Goal: Information Seeking & Learning: Stay updated

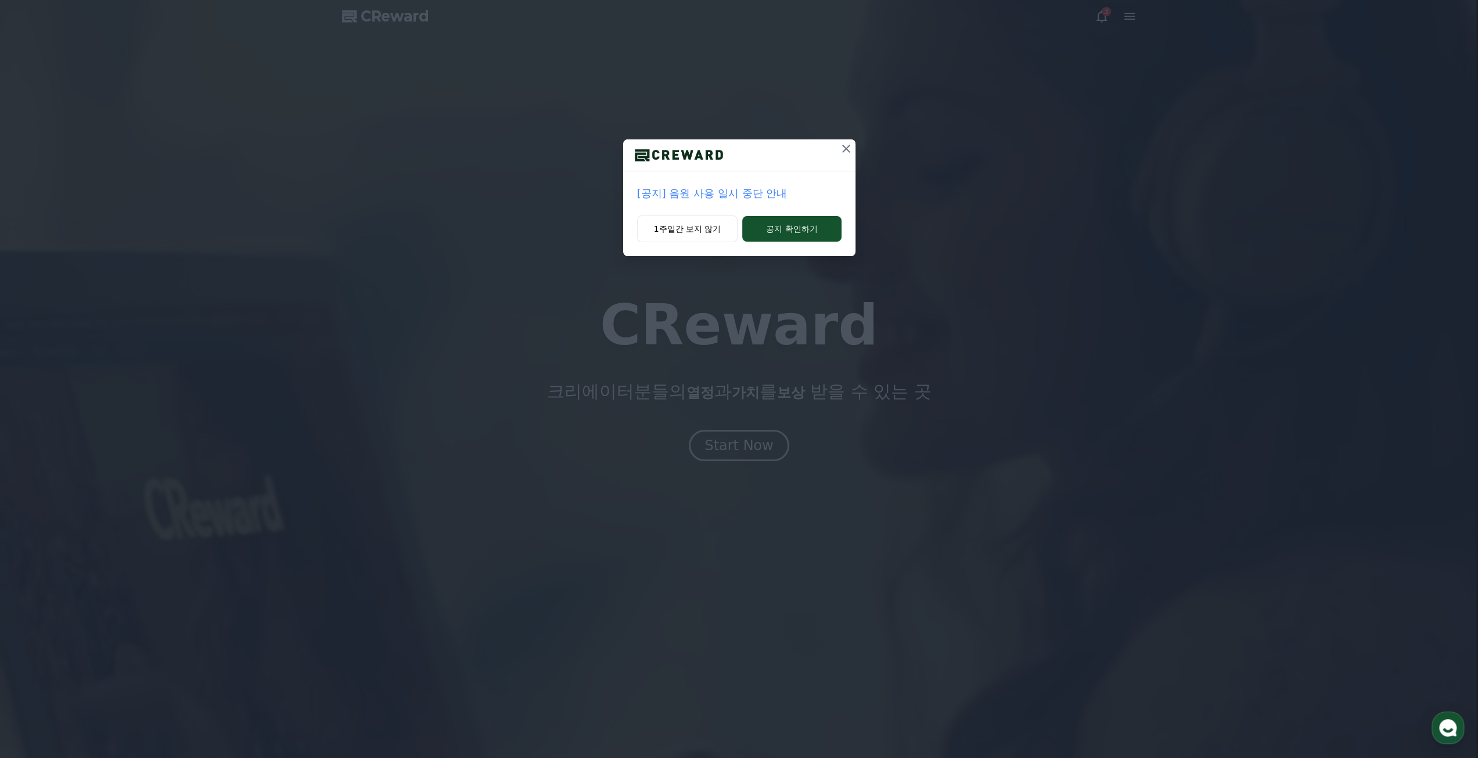
click at [701, 197] on p "[공지] 음원 사용 일시 중단 안내" at bounding box center [739, 193] width 204 height 16
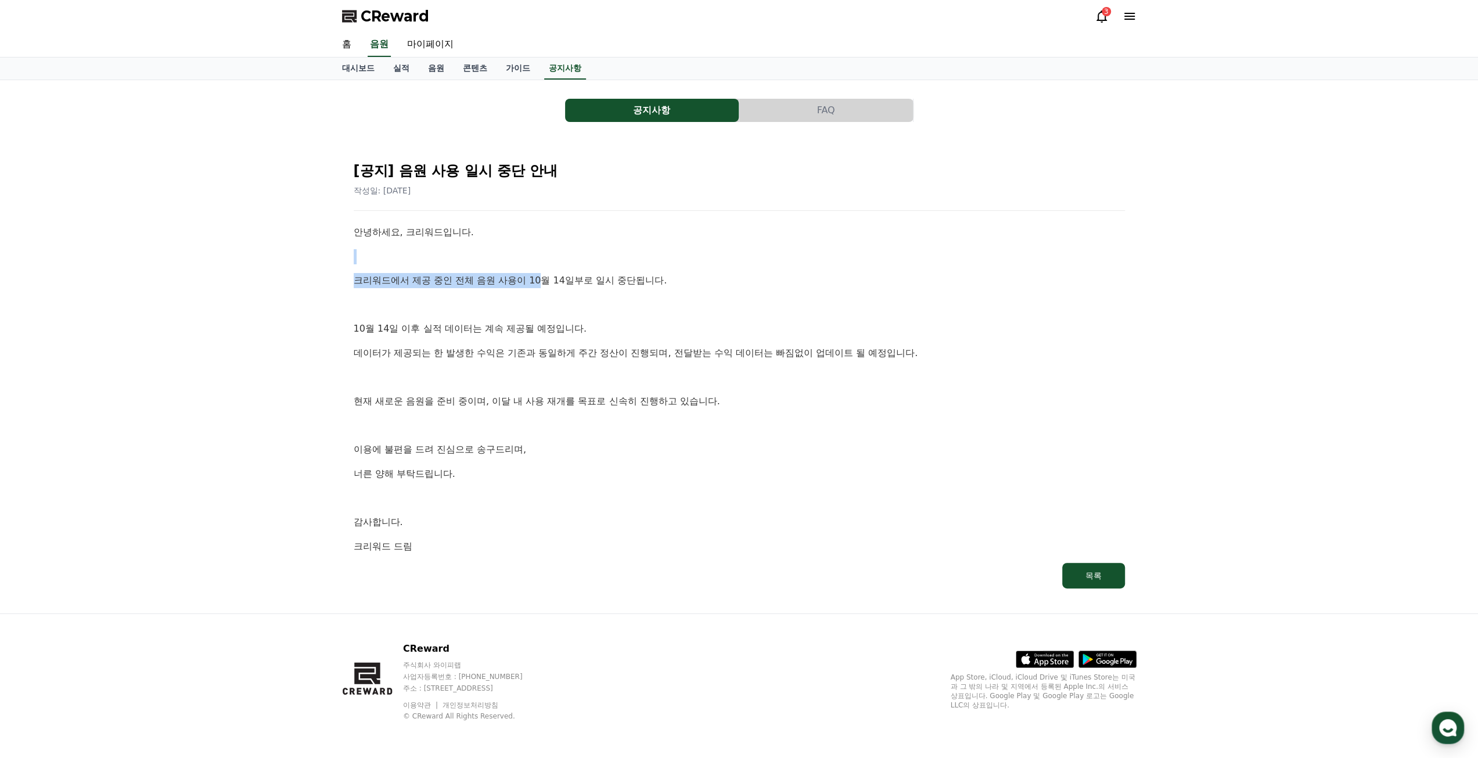
drag, startPoint x: 357, startPoint y: 244, endPoint x: 552, endPoint y: 291, distance: 200.1
click at [551, 291] on div "안녕하세요, 크리워드입니다. 크리워드에서 제공 중인 전체 음원 사용이 10월 14일부로 일시 중단됩니다. [DATE] 이후 실적 데이터는 계속…" at bounding box center [739, 389] width 771 height 329
click at [555, 293] on div "안녕하세요, 크리워드입니다. 크리워드에서 제공 중인 전체 음원 사용이 10월 14일부로 일시 중단됩니다. [DATE] 이후 실적 데이터는 계속…" at bounding box center [739, 389] width 771 height 329
click at [506, 293] on div "안녕하세요, 크리워드입니다. 크리워드에서 제공 중인 전체 음원 사용이 10월 14일부로 일시 중단됩니다. [DATE] 이후 실적 데이터는 계속…" at bounding box center [739, 389] width 771 height 329
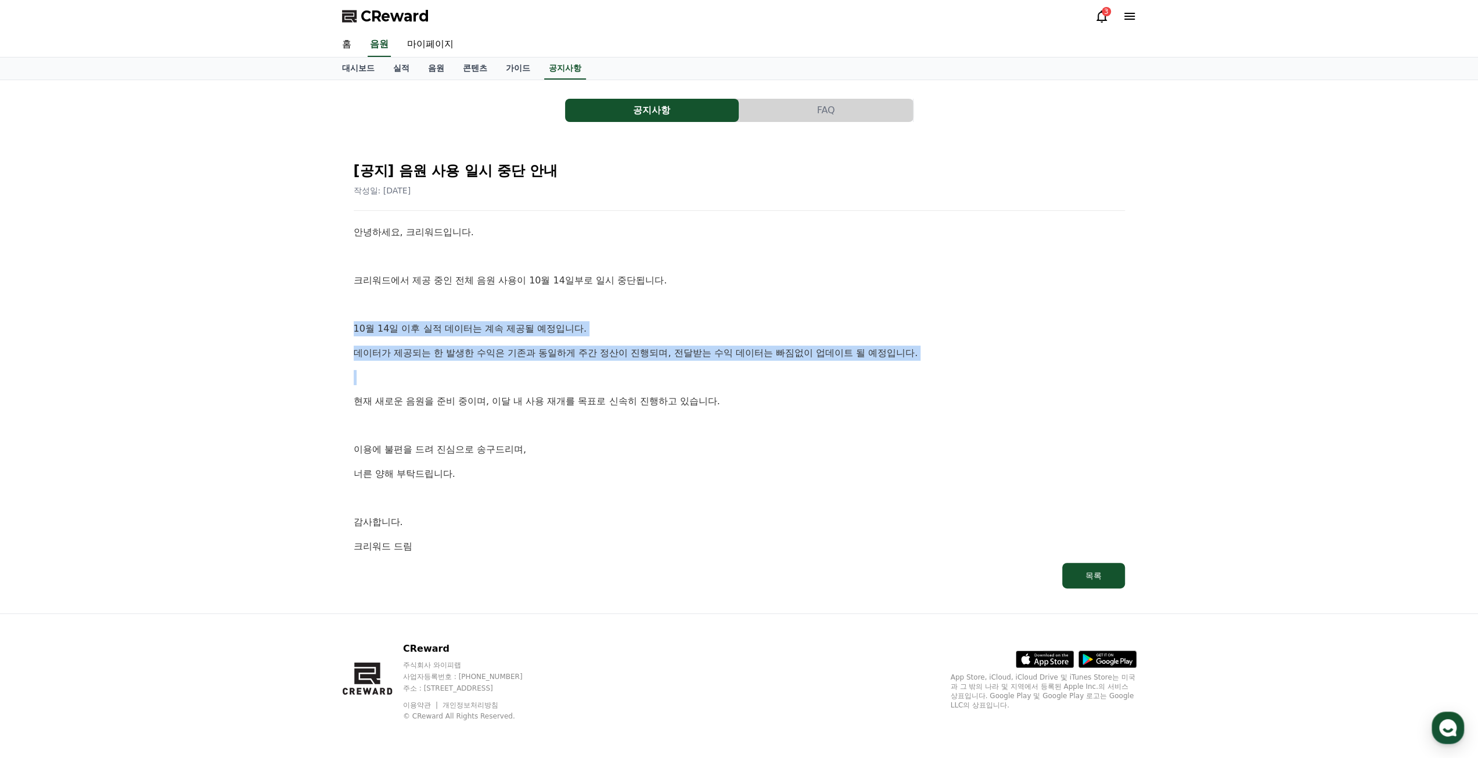
drag, startPoint x: 332, startPoint y: 322, endPoint x: 561, endPoint y: 363, distance: 232.4
click at [561, 363] on div "공지사항 FAQ [공지] 음원 사용 일시 중단 안내 작성일: [DATE] 안녕하세요, 크리워드입니다. 크리워드에서 제공 중인 전체 음원 사용이…" at bounding box center [739, 346] width 813 height 533
click at [561, 363] on div "안녕하세요, 크리워드입니다. 크리워드에서 제공 중인 전체 음원 사용이 10월 14일부로 일시 중단됩니다. [DATE] 이후 실적 데이터는 계속…" at bounding box center [739, 389] width 771 height 329
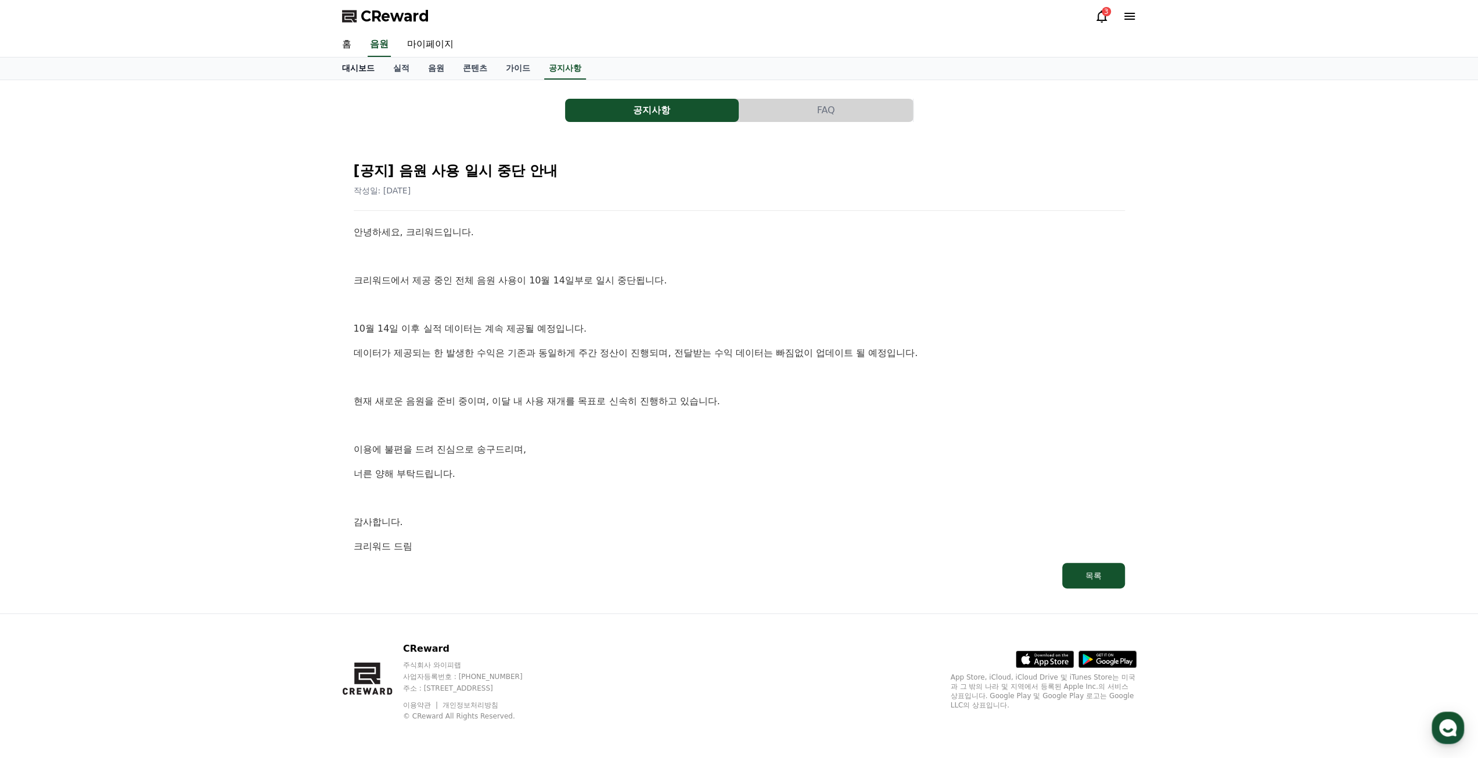
click at [362, 69] on link "대시보드" at bounding box center [358, 68] width 51 height 22
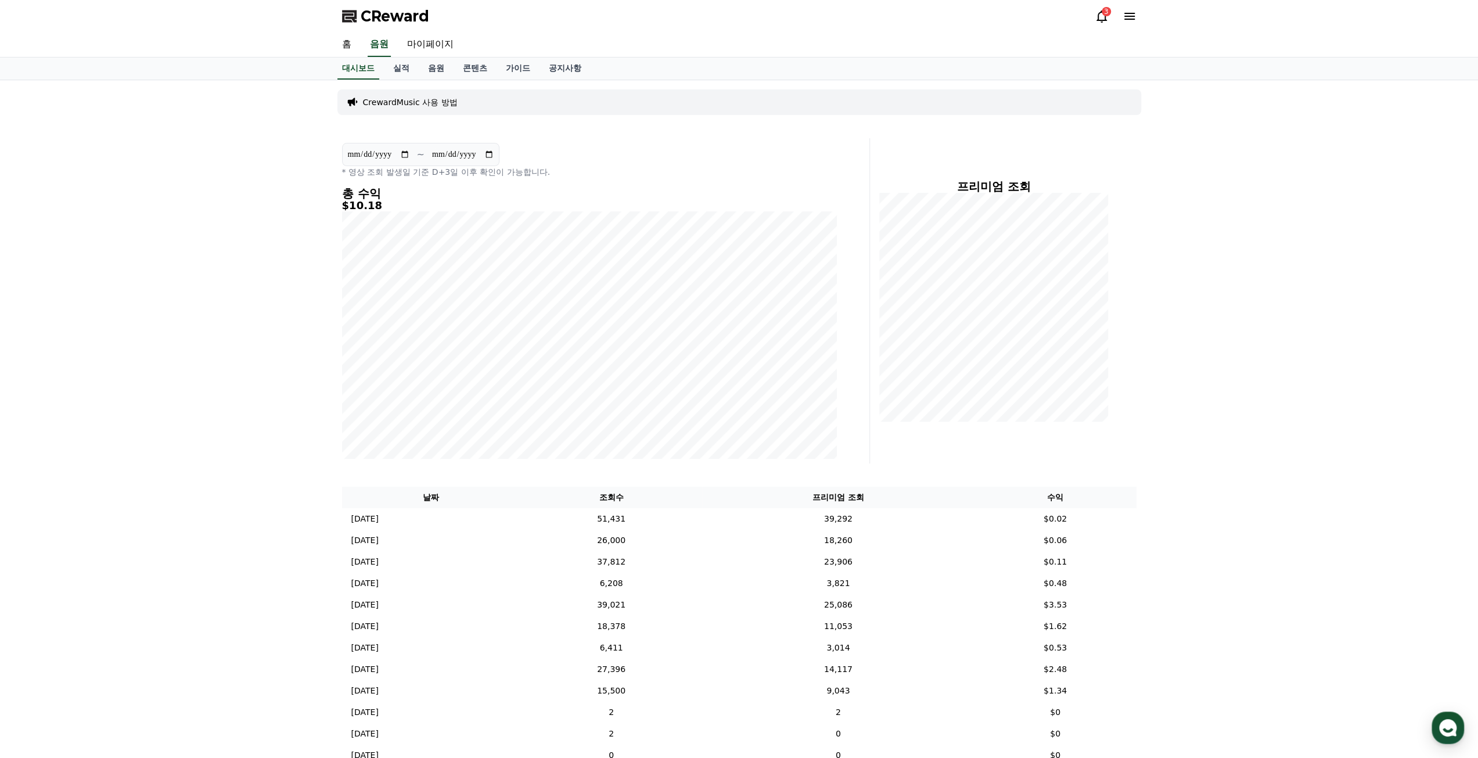
click at [1104, 16] on icon at bounding box center [1101, 16] width 10 height 12
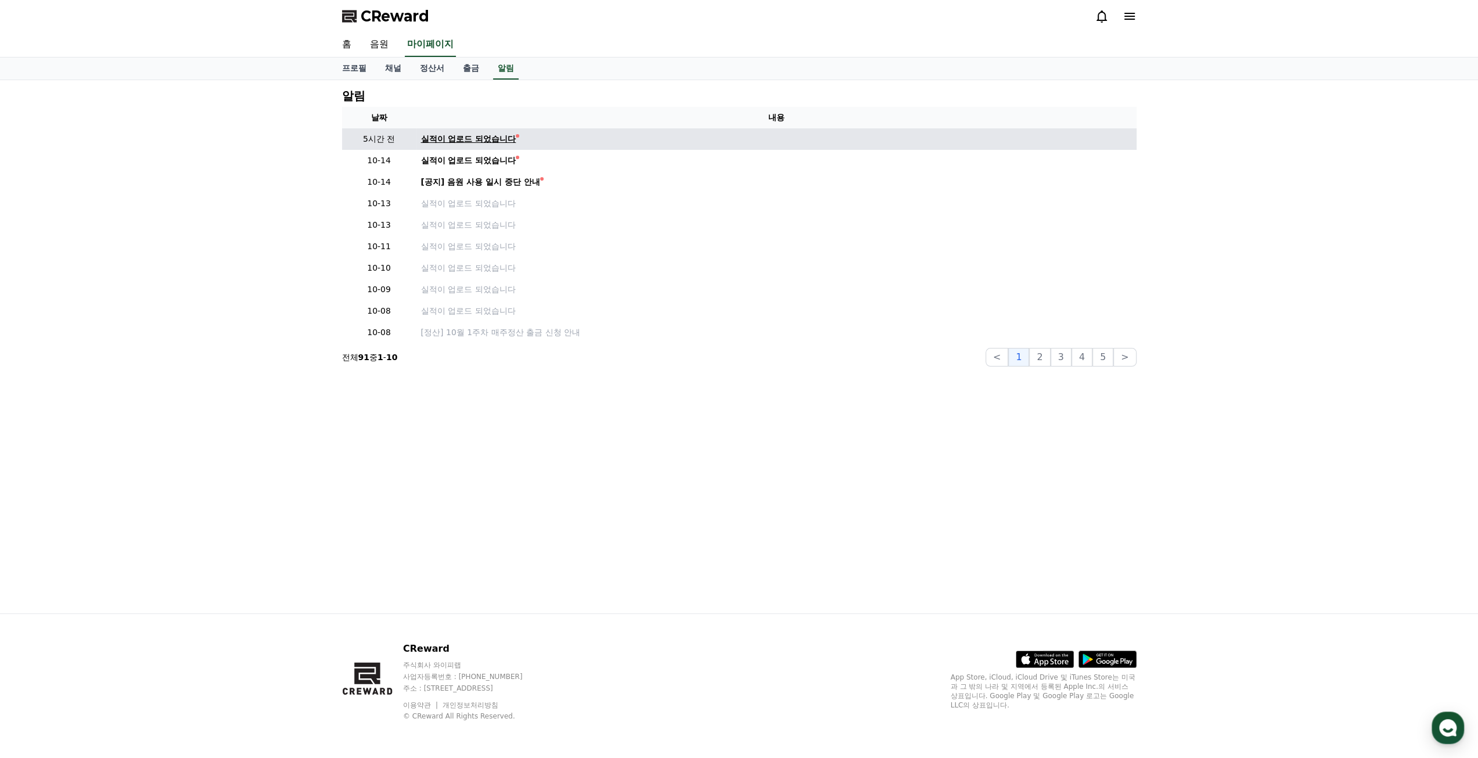
click at [499, 135] on div "실적이 업로드 되었습니다" at bounding box center [468, 139] width 95 height 12
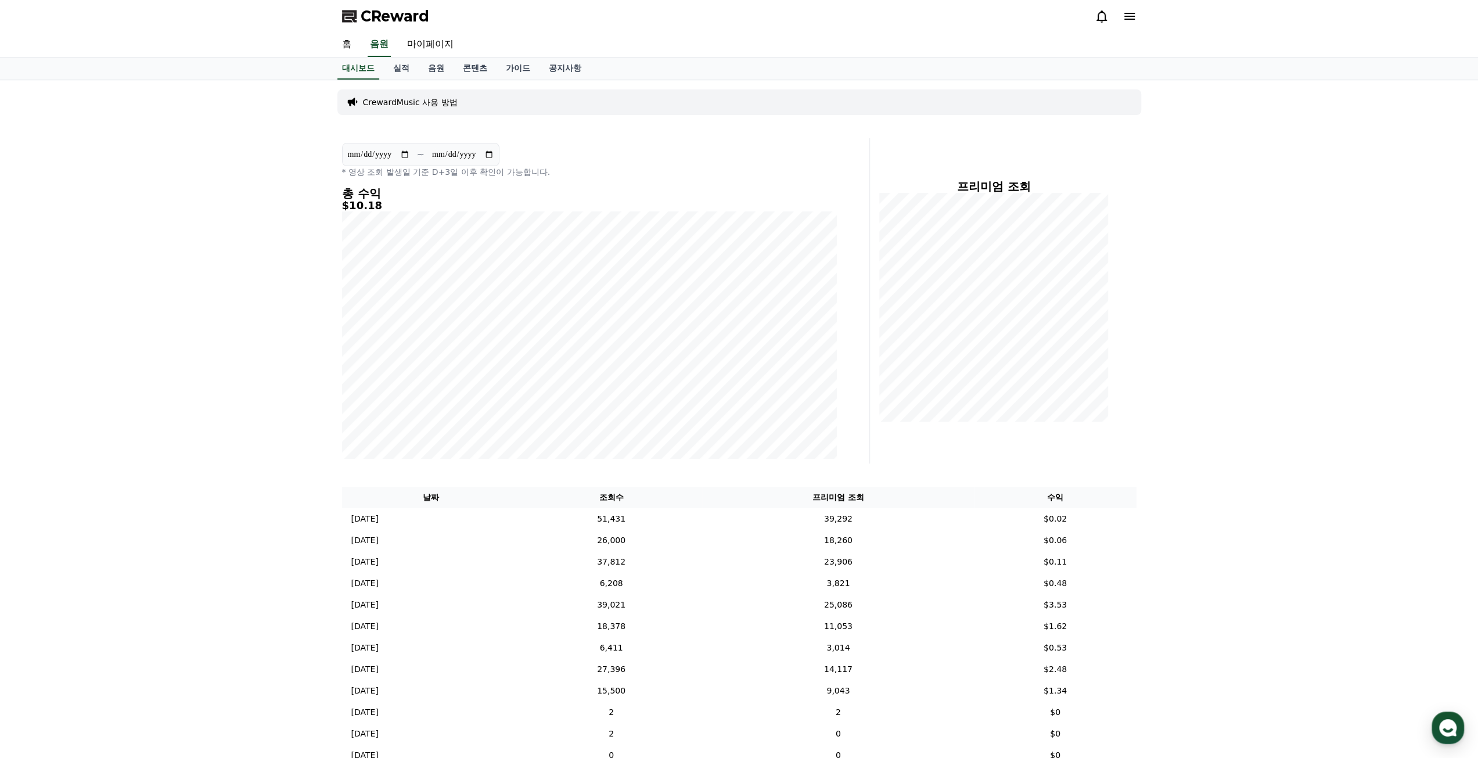
click at [1098, 18] on icon at bounding box center [1101, 16] width 14 height 14
click at [1101, 18] on icon at bounding box center [1101, 16] width 14 height 14
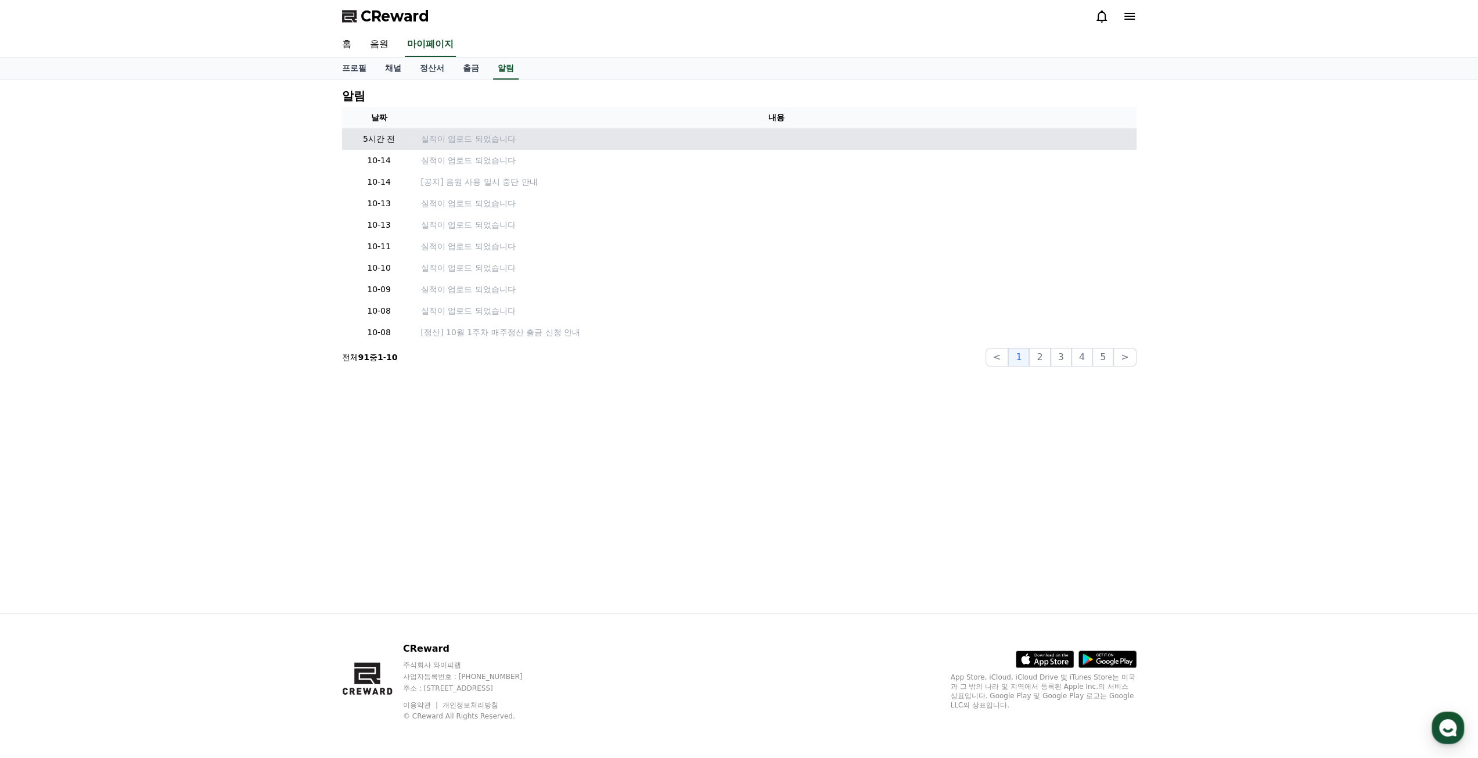
click at [435, 132] on td "실적이 업로드 되었습니다" at bounding box center [776, 138] width 720 height 21
click at [437, 138] on p "실적이 업로드 되었습니다" at bounding box center [776, 139] width 711 height 12
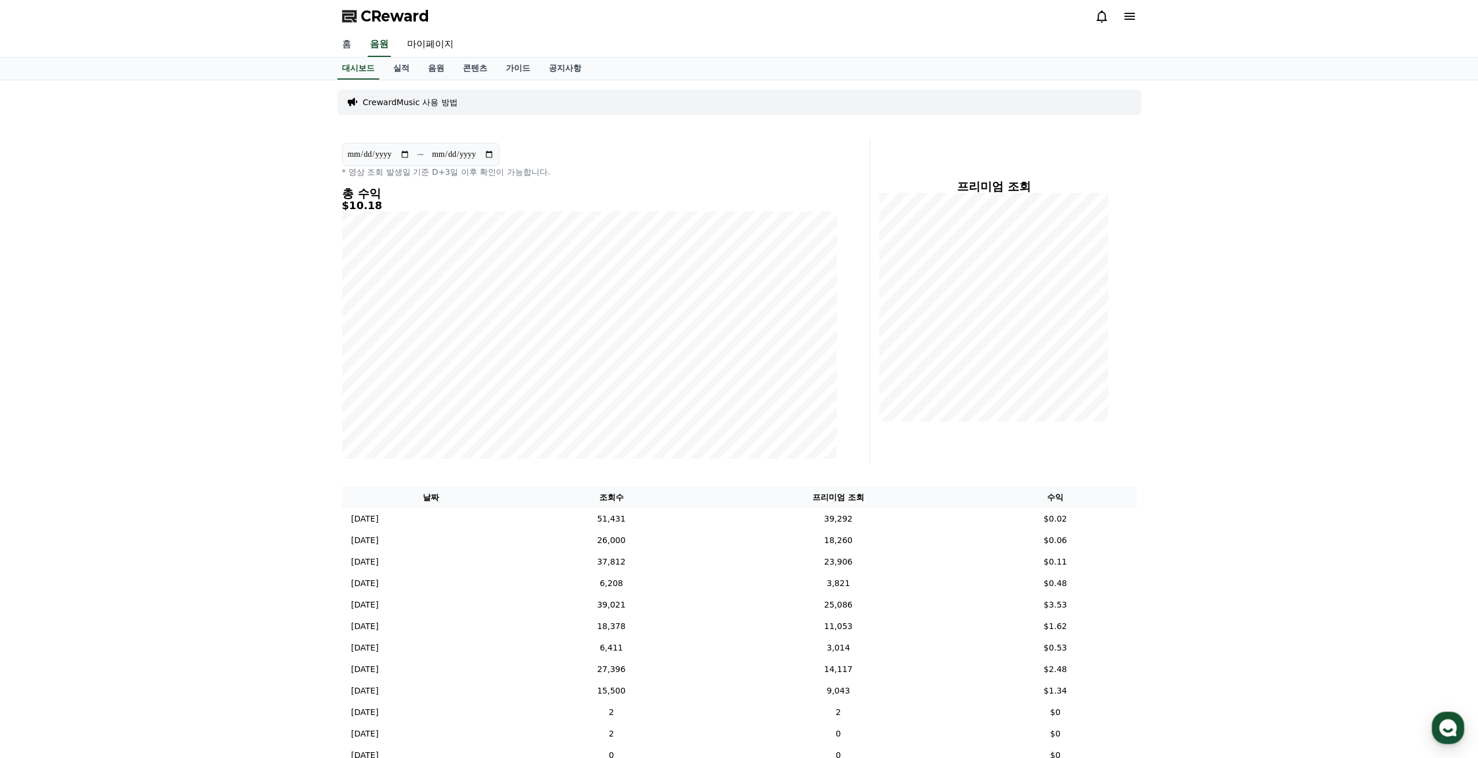
click at [338, 39] on link "홈" at bounding box center [347, 45] width 28 height 24
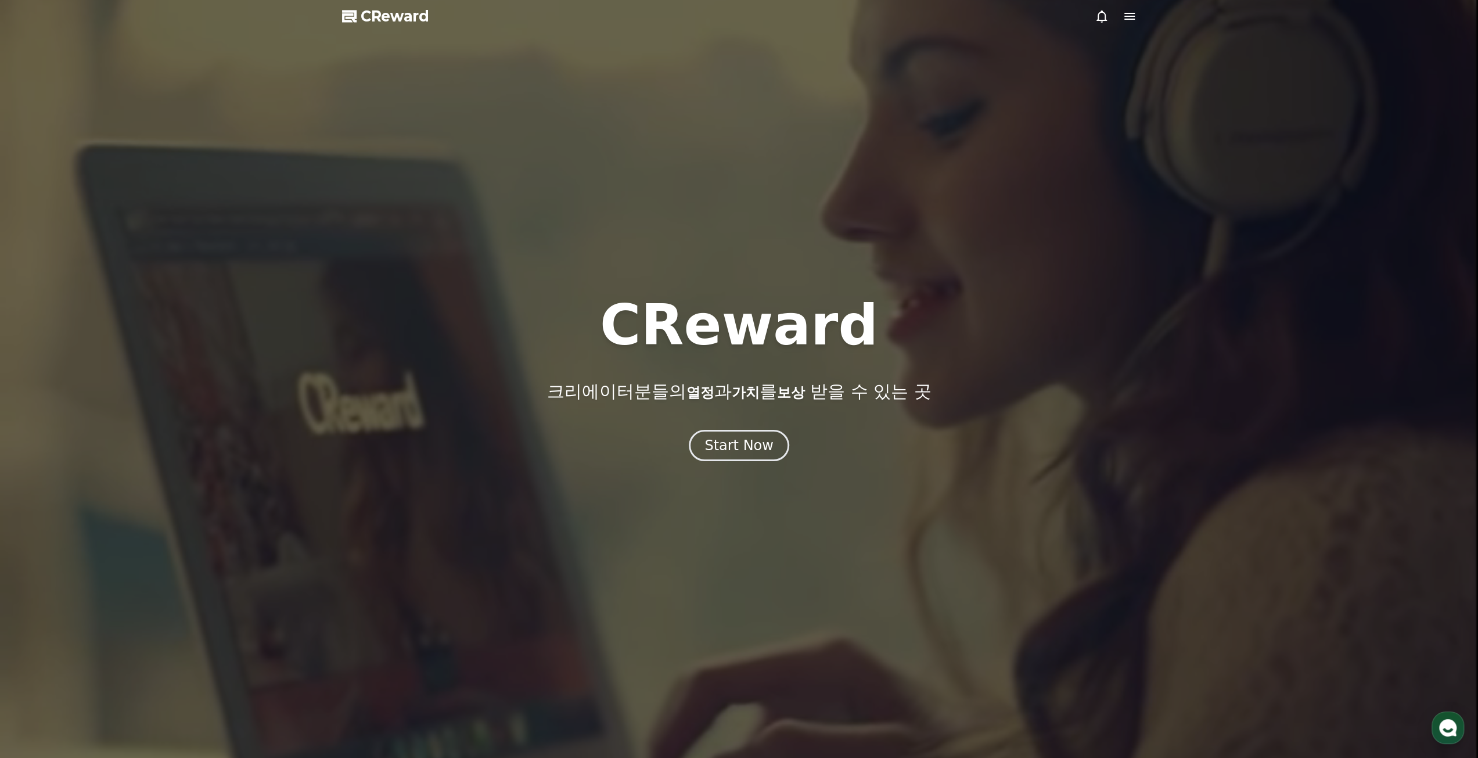
click at [370, 21] on span "CReward" at bounding box center [395, 16] width 69 height 19
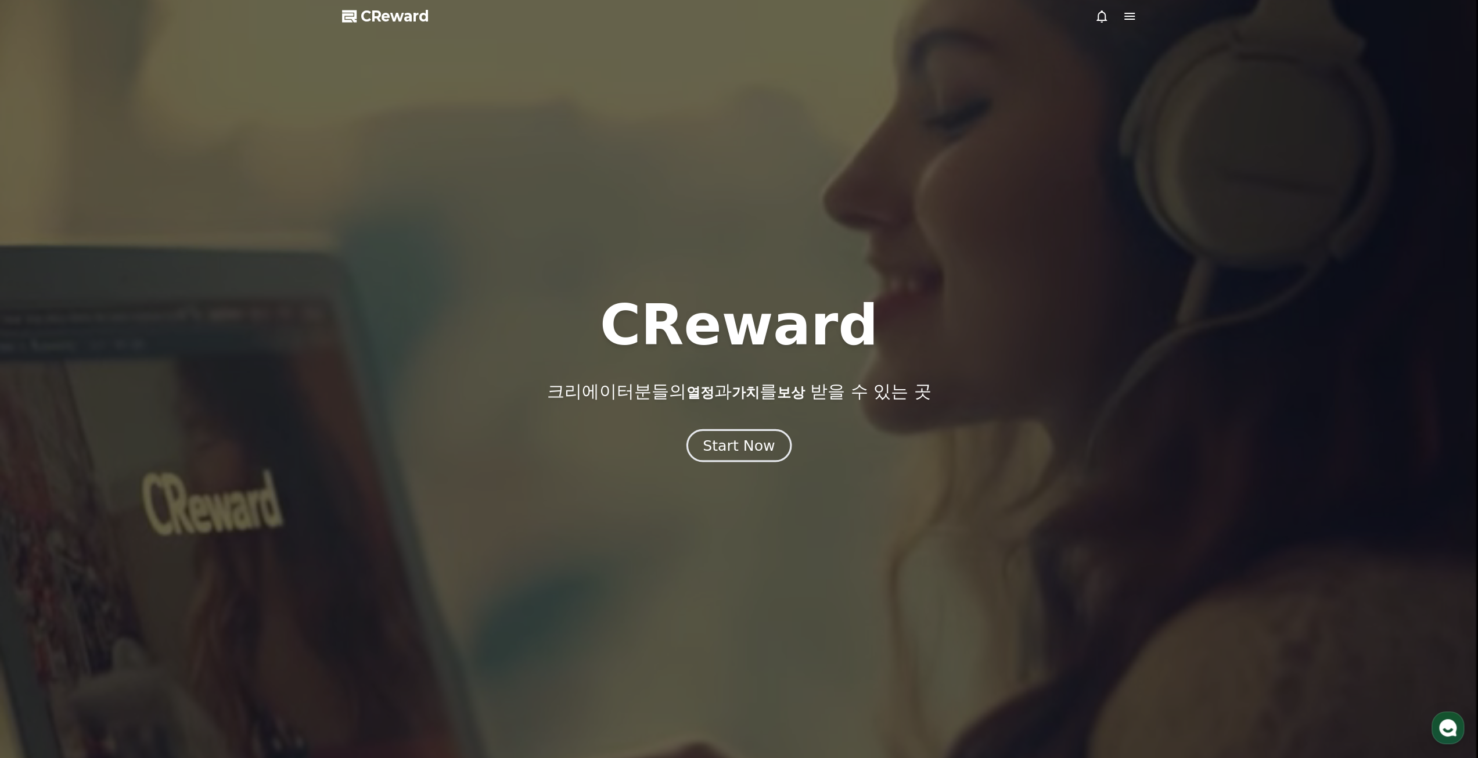
click at [764, 455] on button "Start Now" at bounding box center [738, 444] width 105 height 33
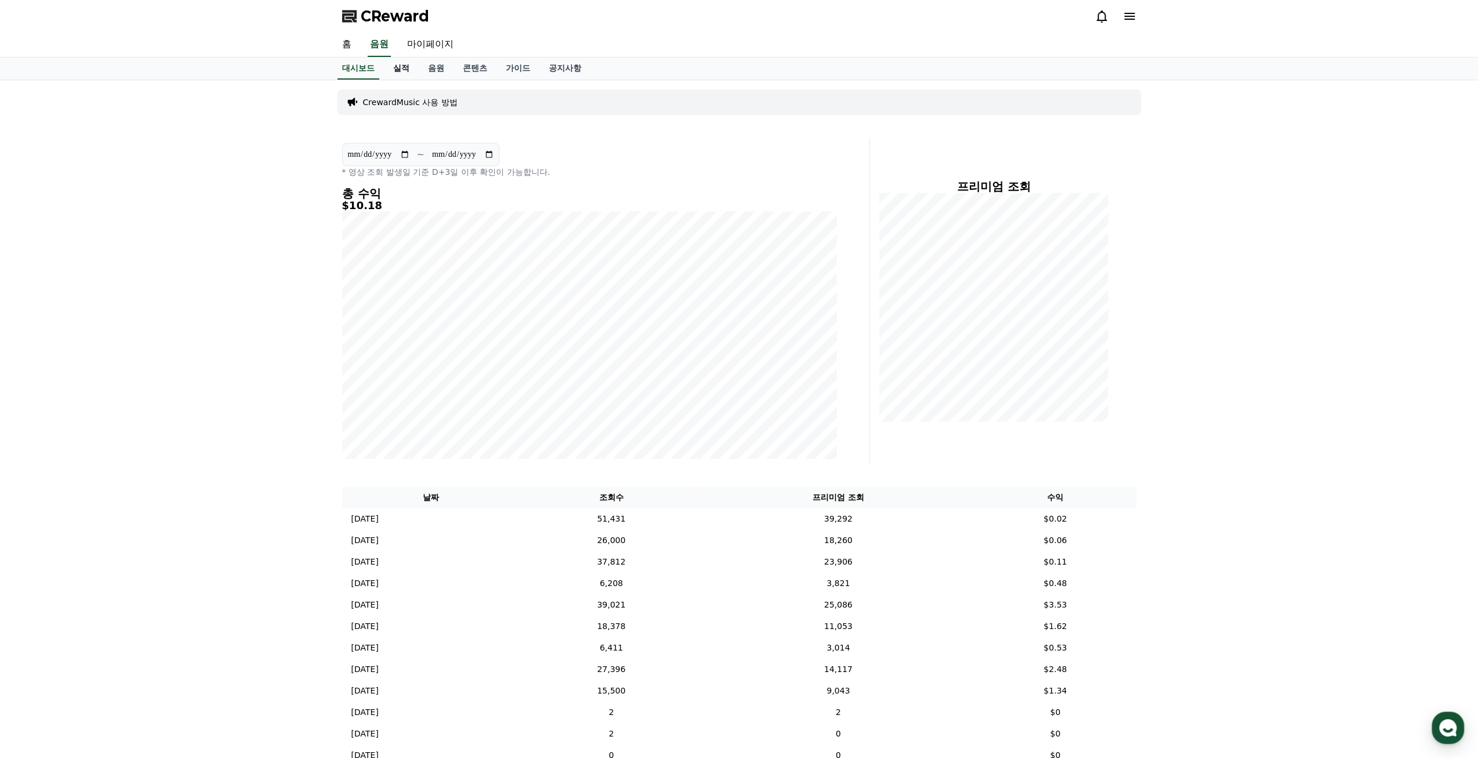
click at [403, 71] on link "실적" at bounding box center [401, 68] width 35 height 22
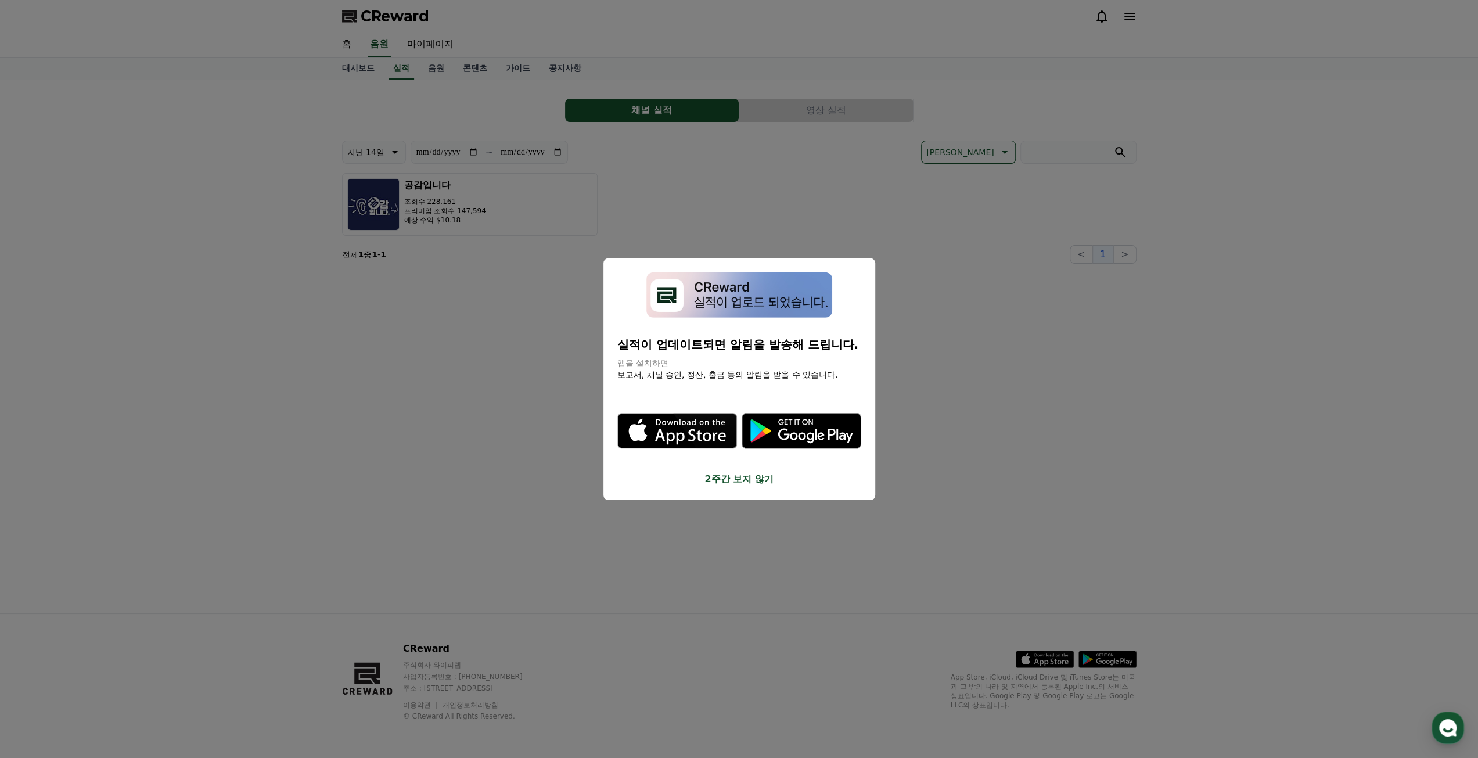
click at [409, 103] on button "close modal" at bounding box center [739, 379] width 1478 height 758
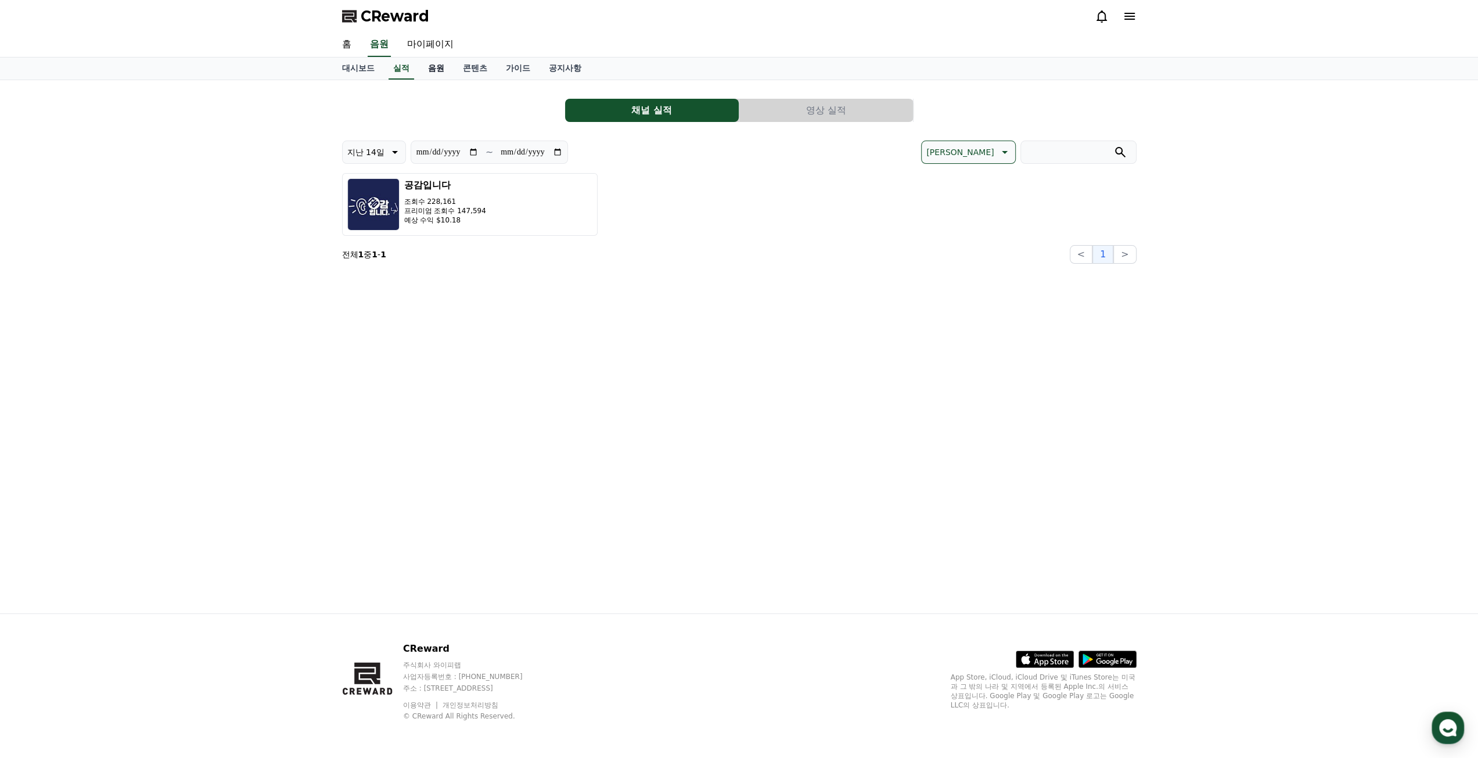
click at [445, 73] on link "음원" at bounding box center [436, 68] width 35 height 22
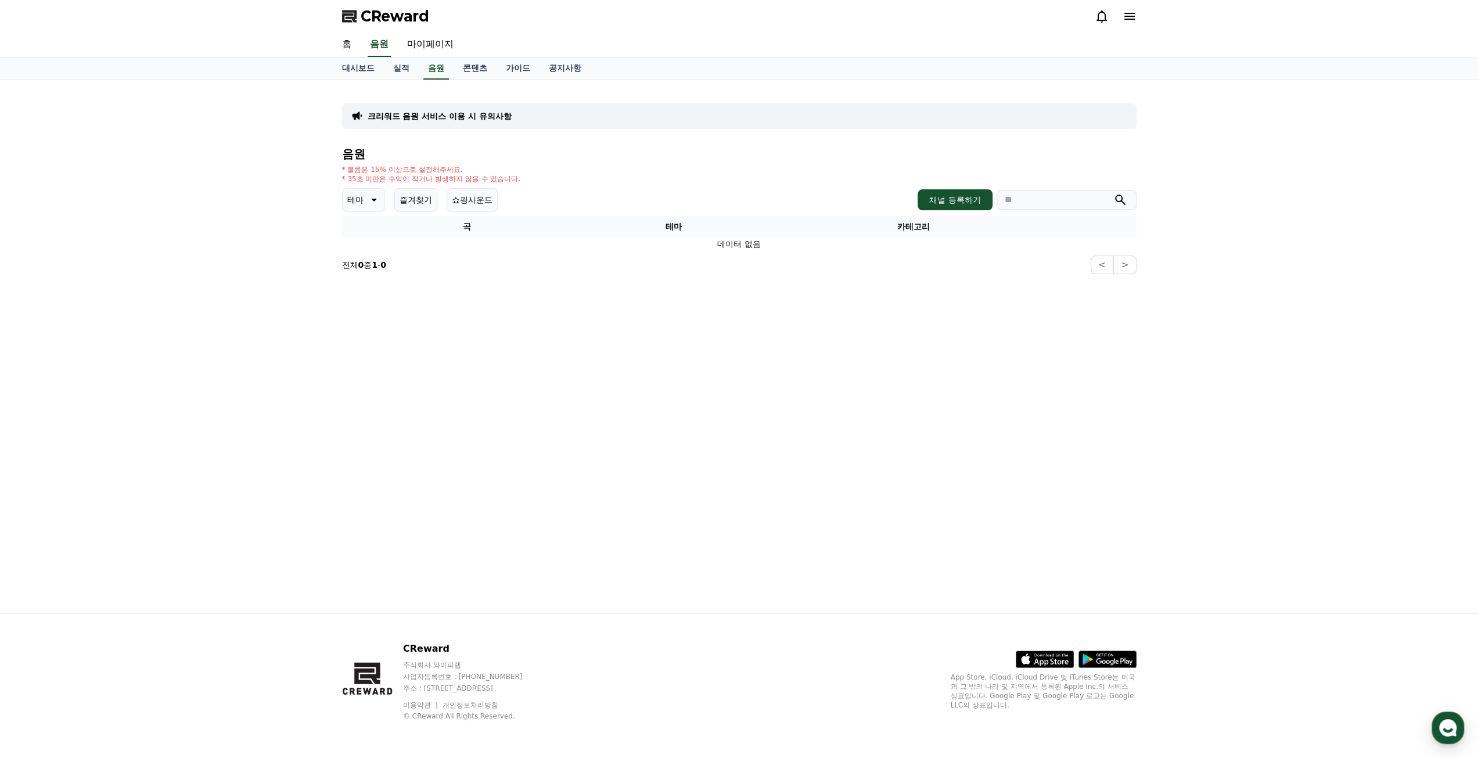
click at [1122, 18] on icon at bounding box center [1129, 16] width 14 height 14
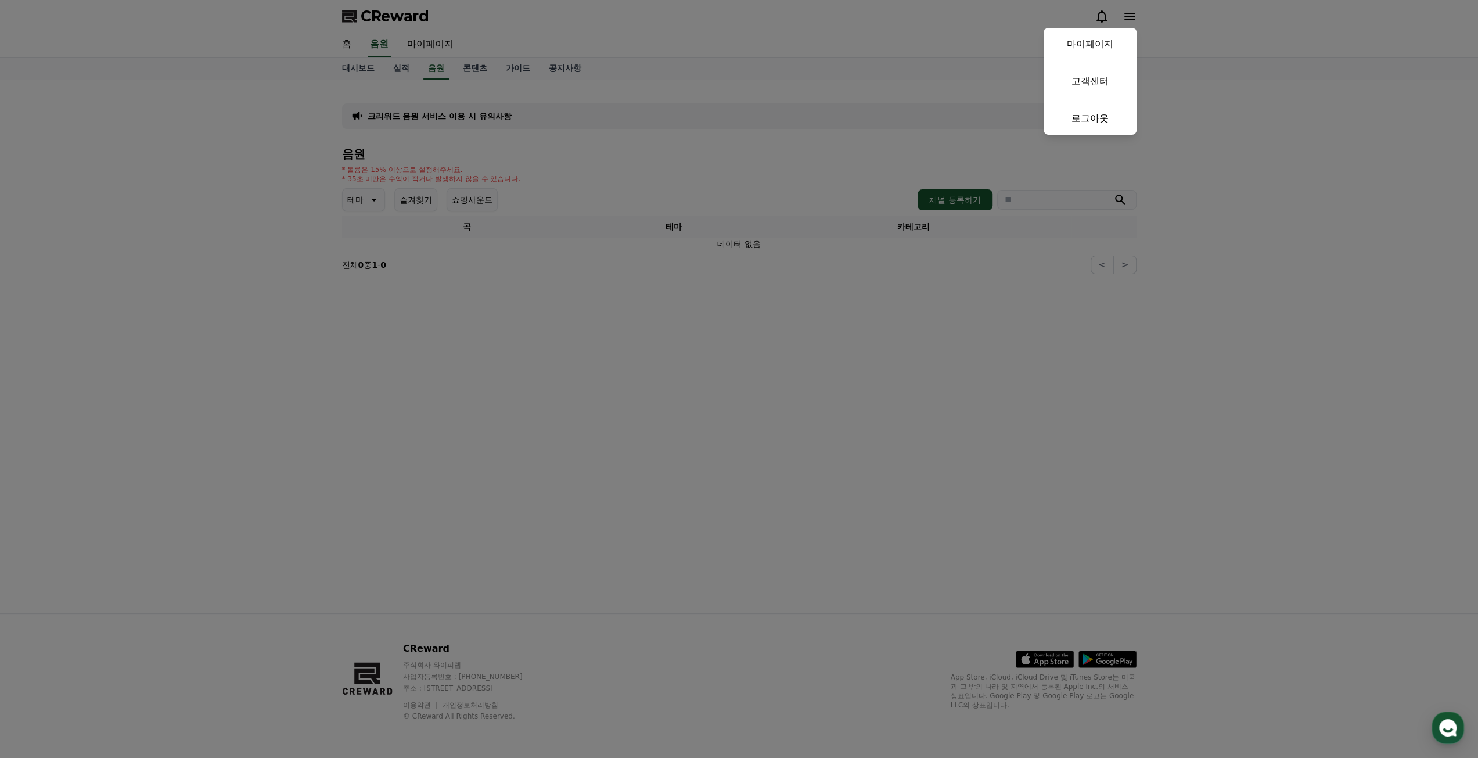
click at [1096, 16] on button "close" at bounding box center [739, 379] width 1478 height 758
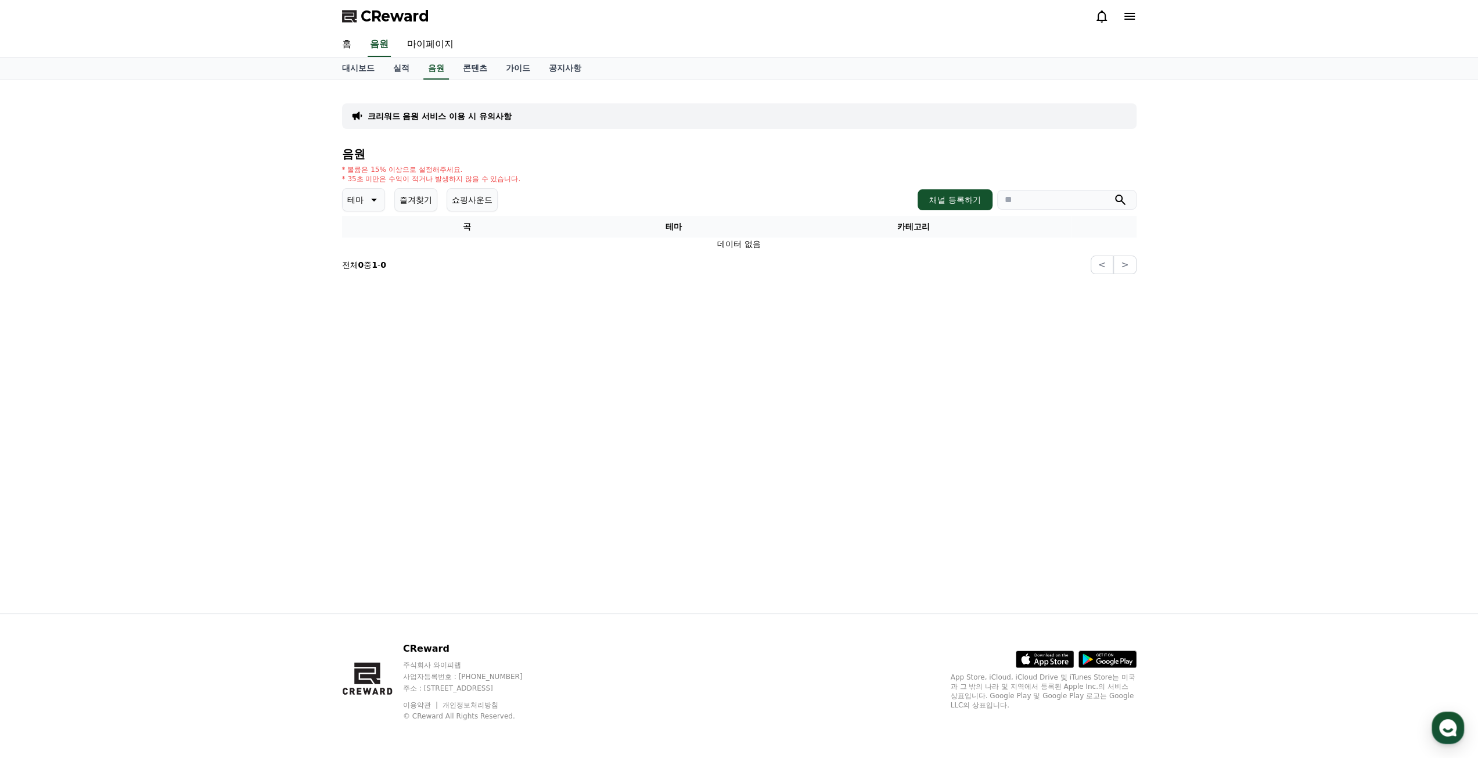
click at [1096, 16] on icon at bounding box center [1101, 16] width 14 height 14
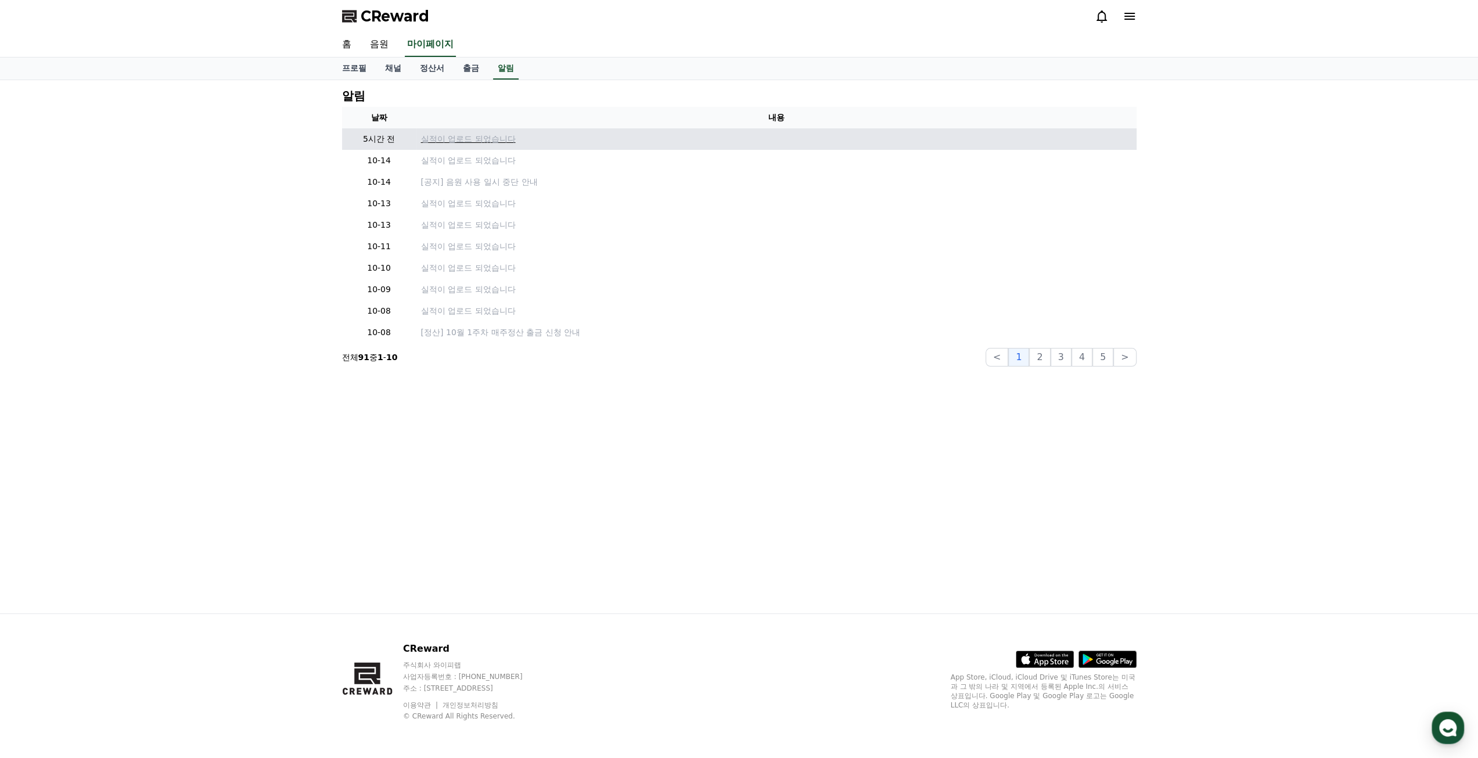
click at [462, 133] on p "실적이 업로드 되었습니다" at bounding box center [776, 139] width 711 height 12
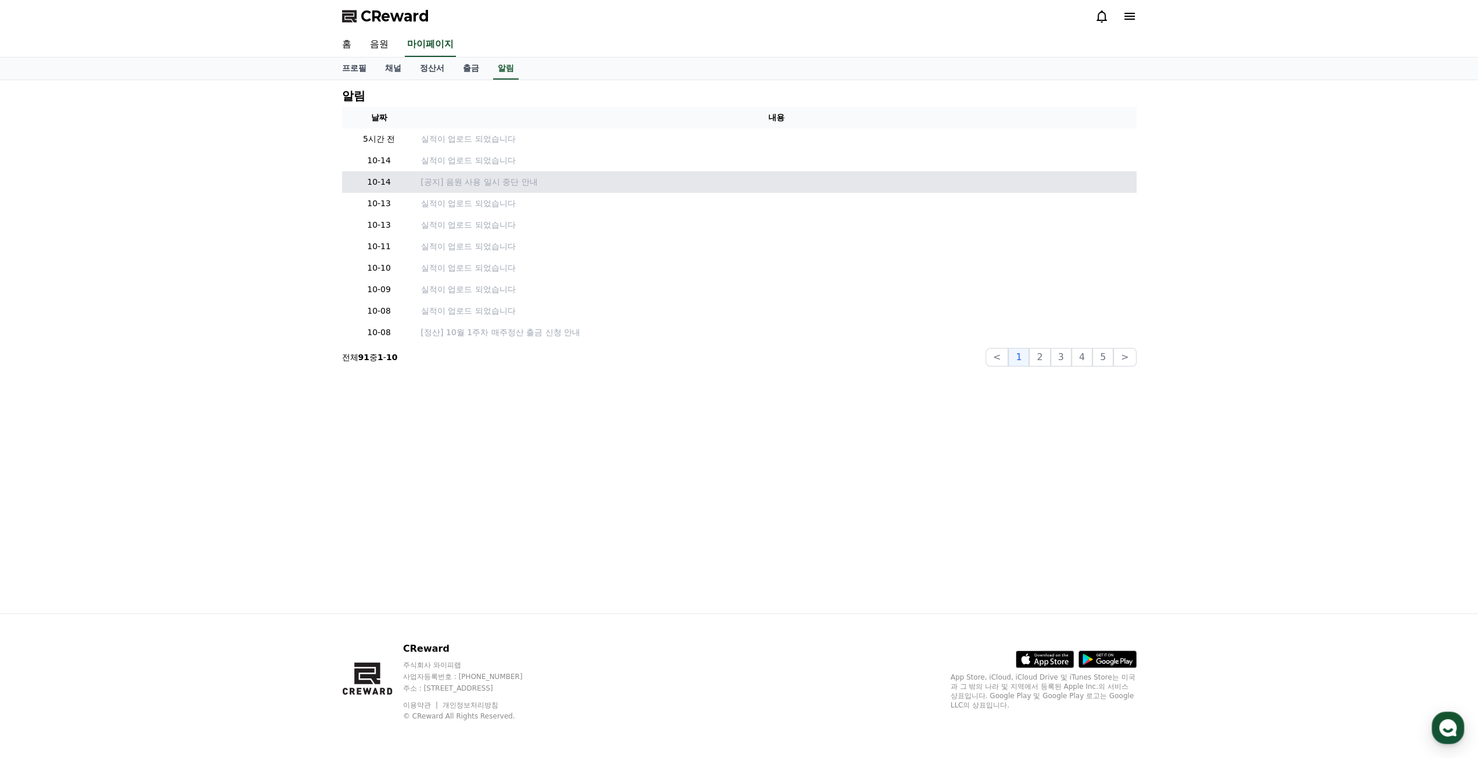
click at [467, 189] on td "[공지] 음원 사용 일시 중단 안내" at bounding box center [776, 181] width 720 height 21
click at [467, 179] on p "[공지] 음원 사용 일시 중단 안내" at bounding box center [776, 182] width 711 height 12
